Goal: Complete application form: Complete application form

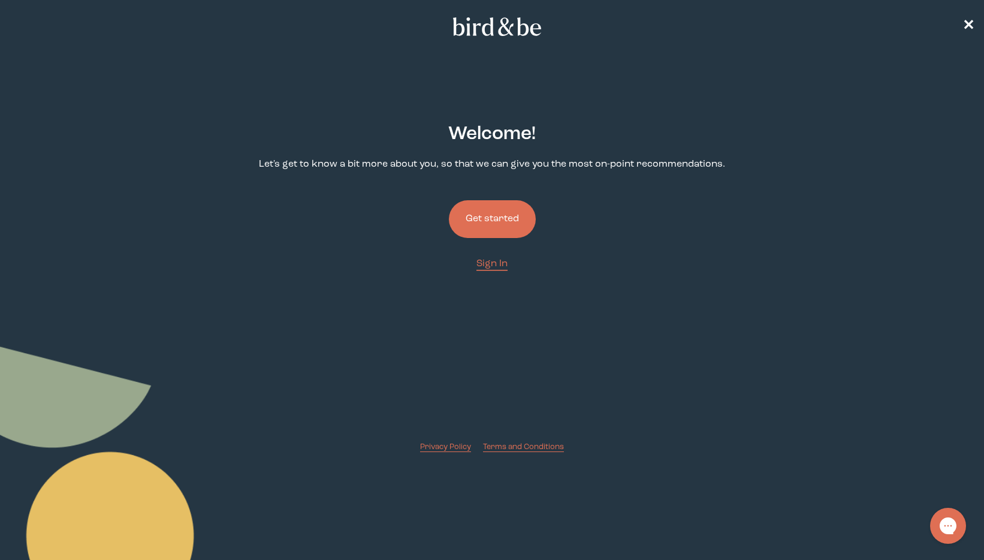
click at [495, 227] on button "Get started" at bounding box center [492, 219] width 87 height 38
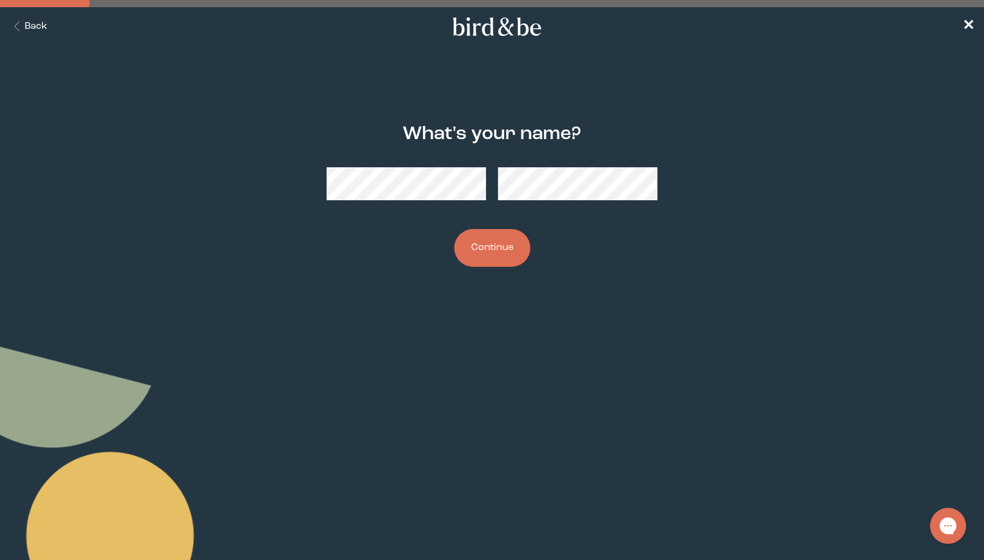
click at [316, 227] on div "What's your name? Continue" at bounding box center [492, 195] width 473 height 182
click at [474, 251] on button "Continue" at bounding box center [492, 248] width 76 height 38
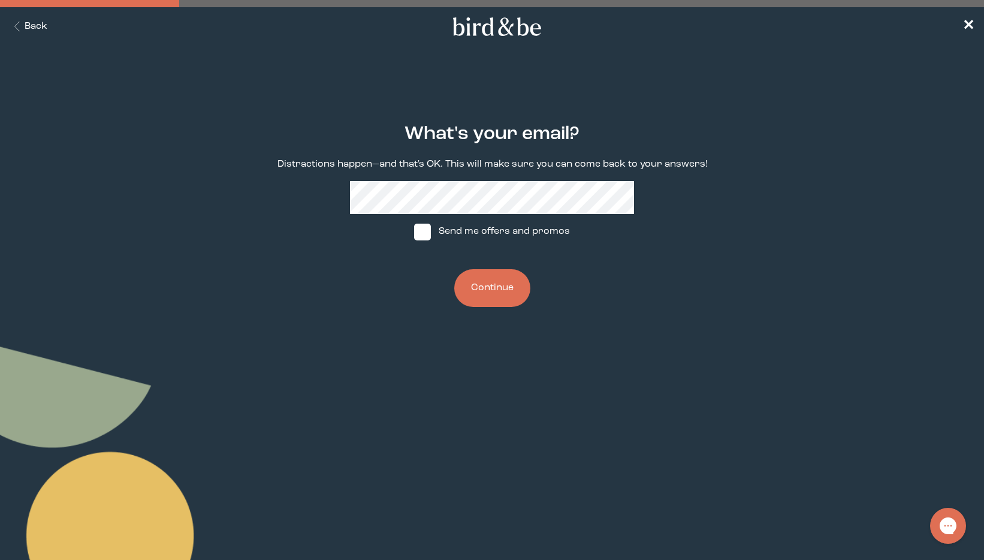
click at [481, 295] on button "Continue" at bounding box center [492, 288] width 76 height 38
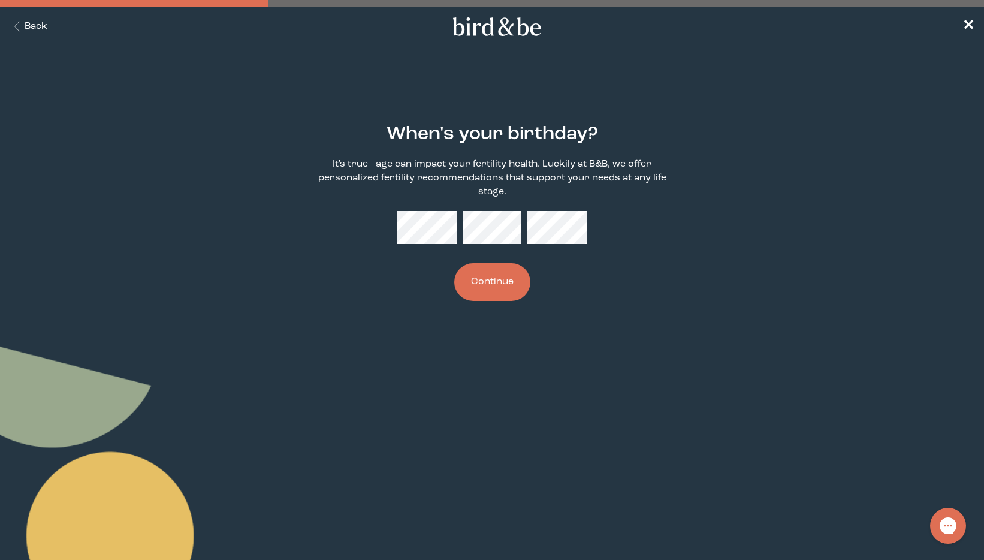
click at [503, 269] on button "Continue" at bounding box center [492, 282] width 76 height 38
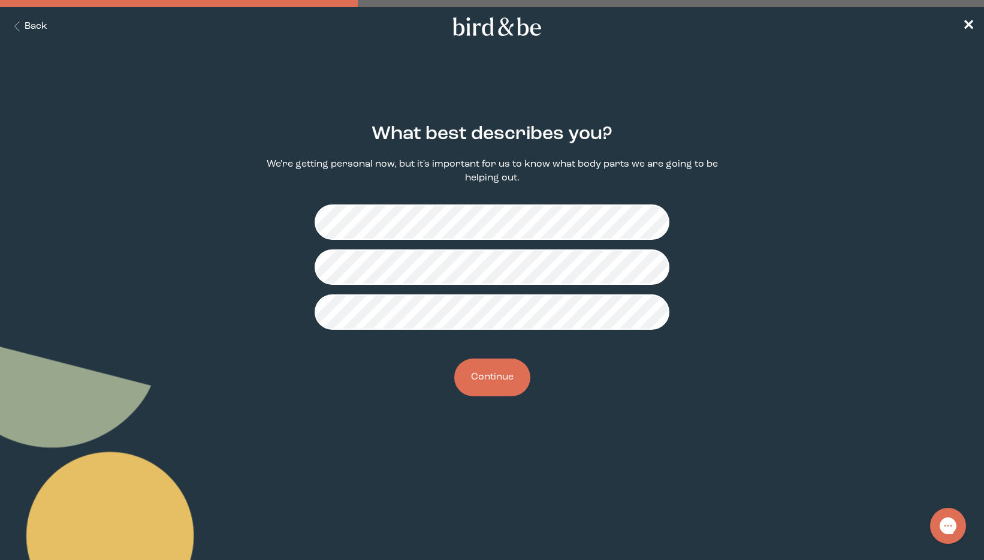
click at [490, 380] on button "Continue" at bounding box center [492, 377] width 76 height 38
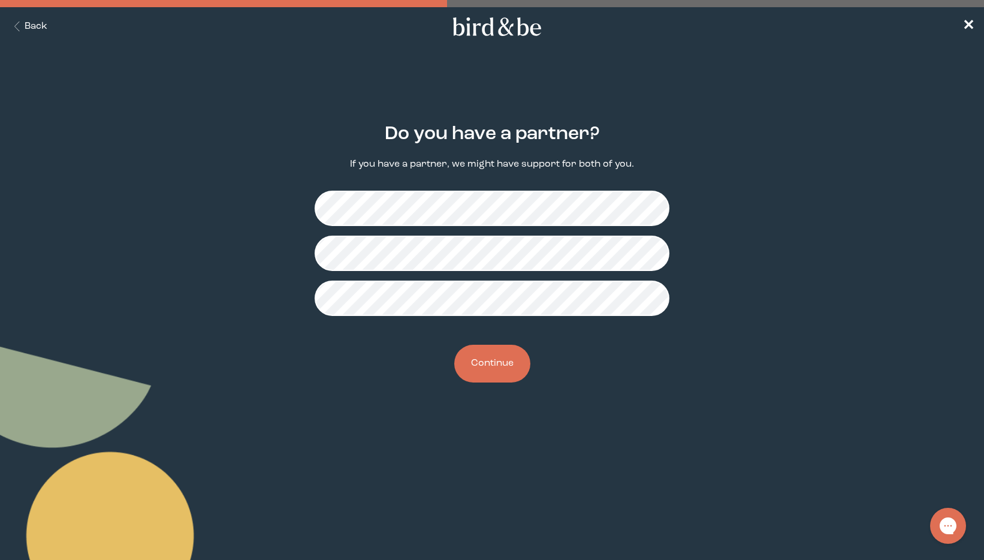
click at [489, 363] on button "Continue" at bounding box center [492, 364] width 76 height 38
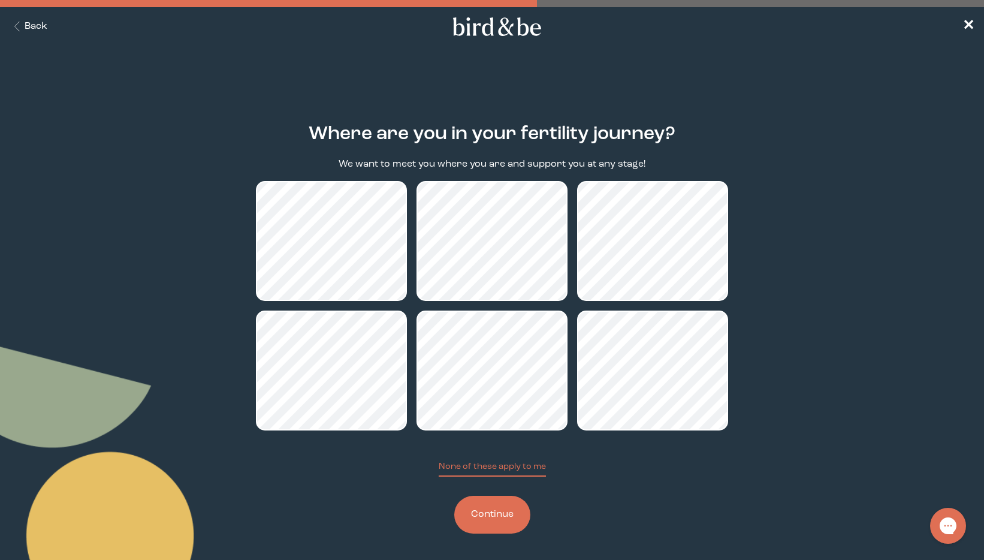
click at [487, 520] on button "Continue" at bounding box center [492, 515] width 76 height 38
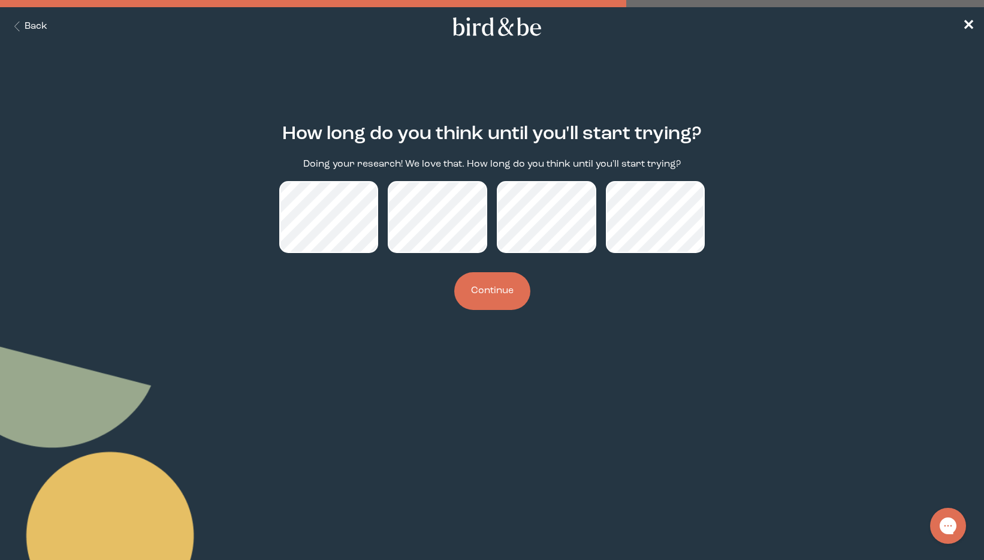
click at [491, 291] on button "Continue" at bounding box center [492, 291] width 76 height 38
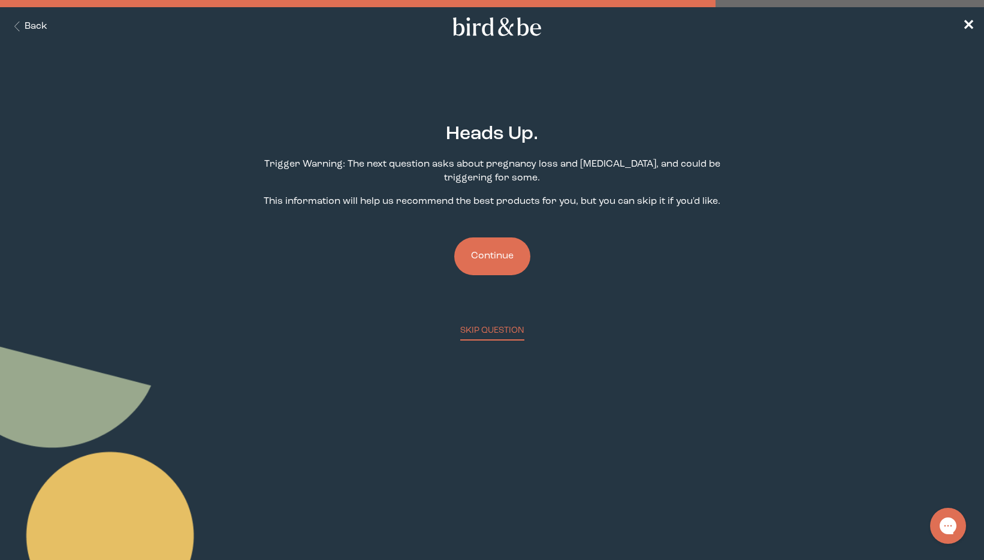
click at [493, 261] on button "Continue" at bounding box center [492, 256] width 76 height 38
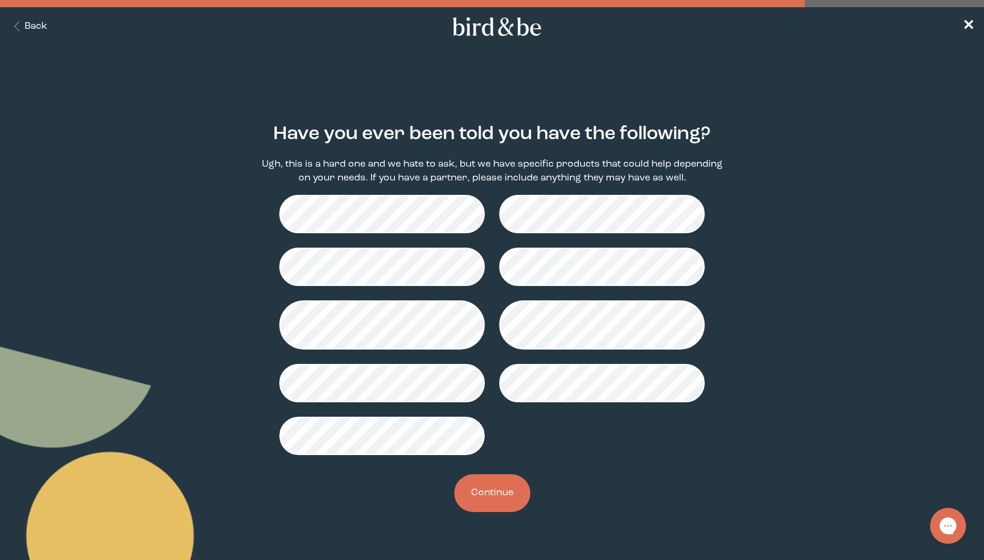
click at [477, 495] on button "Continue" at bounding box center [492, 493] width 76 height 38
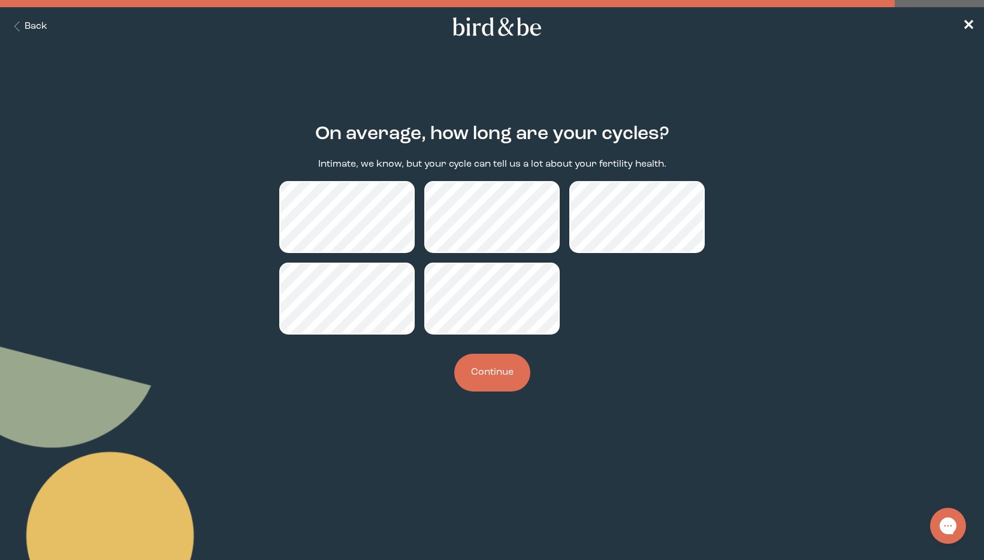
click at [486, 371] on button "Continue" at bounding box center [492, 373] width 76 height 38
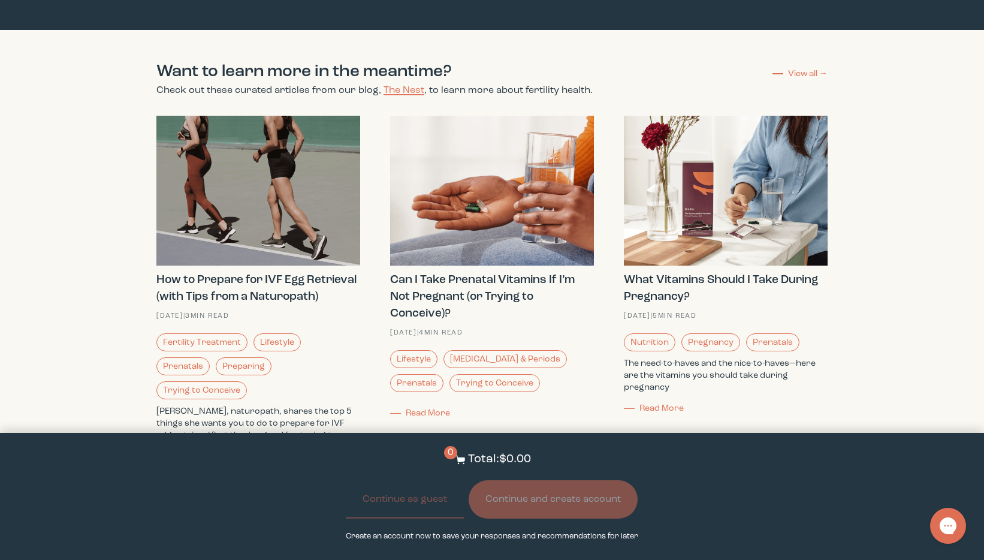
scroll to position [1927, 0]
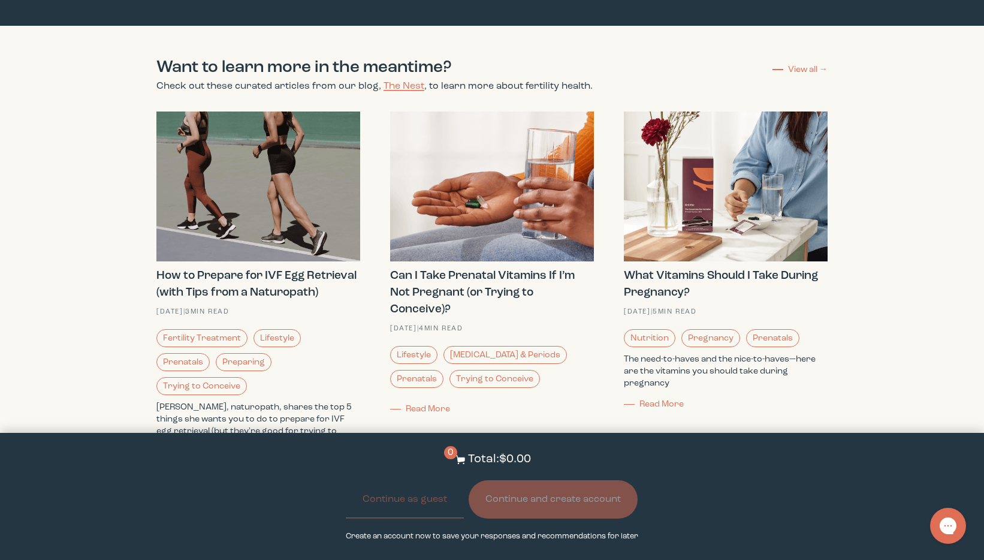
click at [429, 288] on strong "Can I Take Prenatal Vitamins If I’m Not Pregnant (or Trying to Conceive)?" at bounding box center [482, 293] width 185 height 46
click at [427, 405] on span "Read More" at bounding box center [428, 409] width 44 height 8
